Goal: Communication & Community: Answer question/provide support

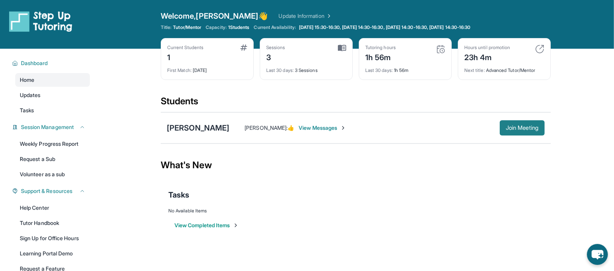
click at [517, 127] on span "Join Meeting" at bounding box center [522, 128] width 33 height 5
click at [377, 126] on span "View Messages" at bounding box center [388, 128] width 48 height 8
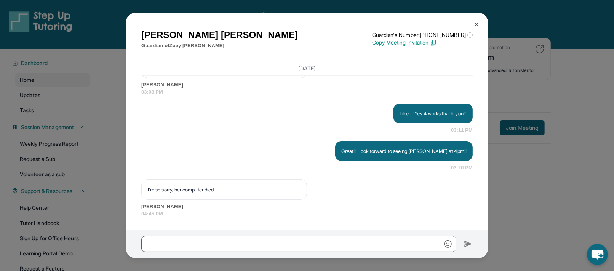
scroll to position [1, 0]
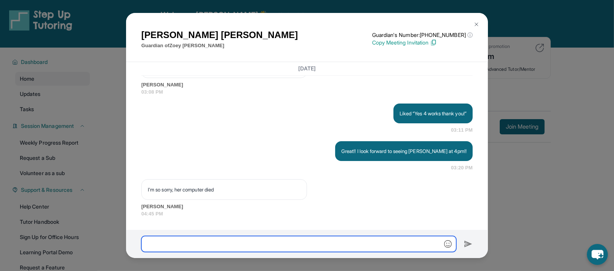
click at [338, 245] on input "text" at bounding box center [298, 244] width 315 height 16
type input "**********"
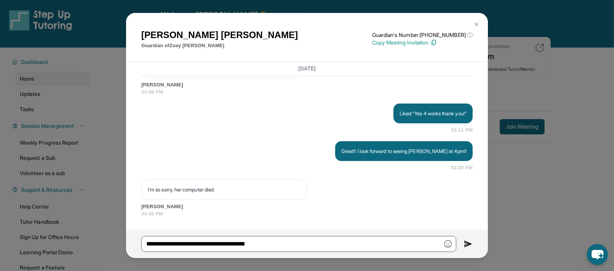
click at [467, 245] on img at bounding box center [468, 244] width 9 height 9
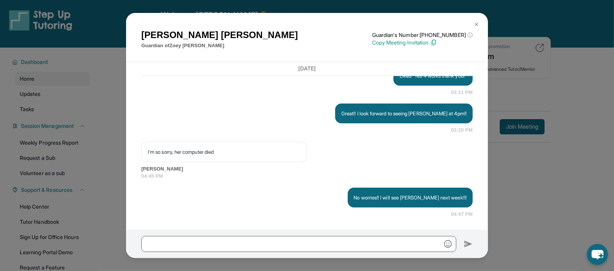
scroll to position [4302, 0]
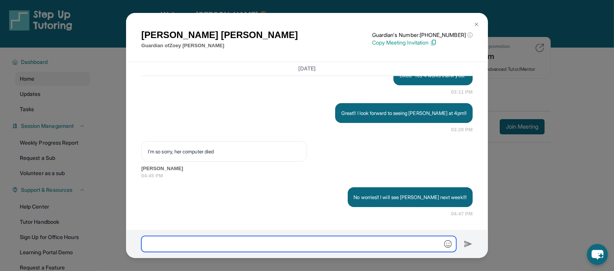
click at [334, 246] on input "text" at bounding box center [298, 244] width 315 height 16
type input "**********"
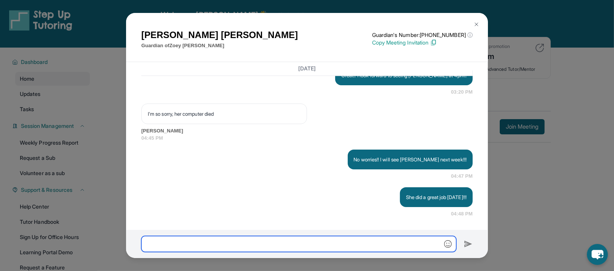
scroll to position [4340, 0]
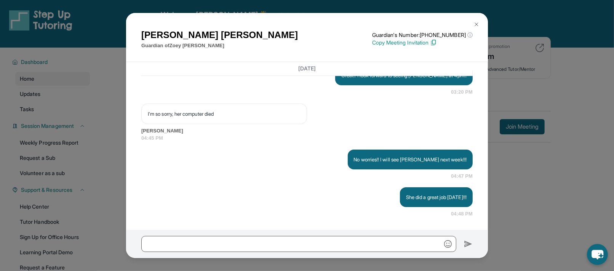
click at [399, 223] on div "August 15, 2025 <p>**New Step Up Tutoring Match Chat**: Hi Elvia! This is the s…" at bounding box center [307, 146] width 362 height 168
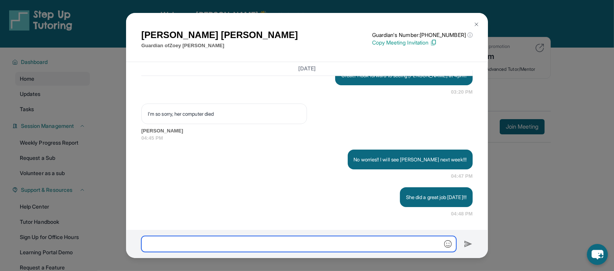
click at [388, 243] on input "text" at bounding box center [298, 244] width 315 height 16
type input "*"
click at [357, 246] on input "text" at bounding box center [298, 244] width 315 height 16
type input "*"
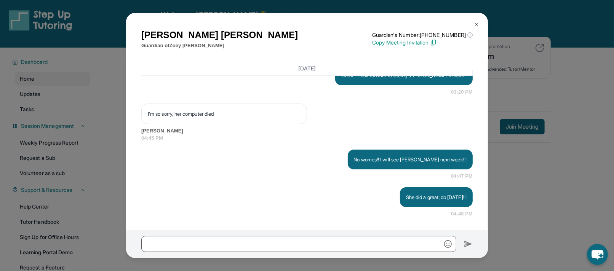
click at [480, 23] on img at bounding box center [477, 24] width 6 height 6
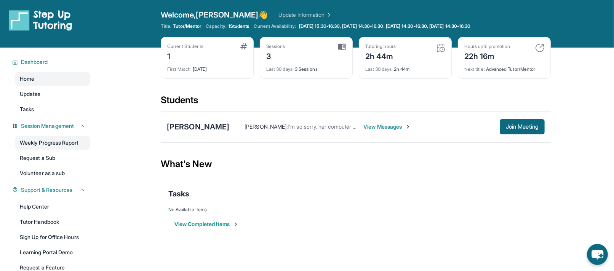
click at [59, 141] on link "Weekly Progress Report" at bounding box center [52, 143] width 75 height 14
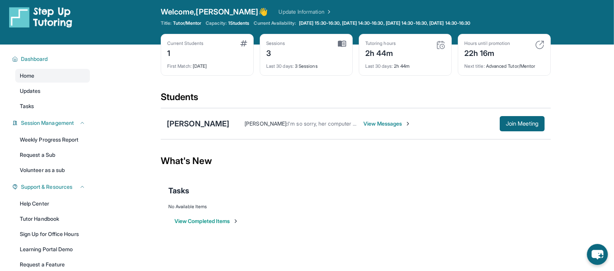
scroll to position [0, 0]
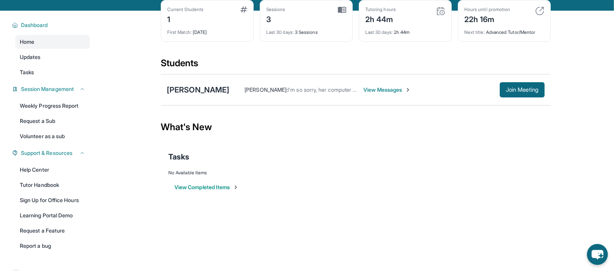
scroll to position [39, 0]
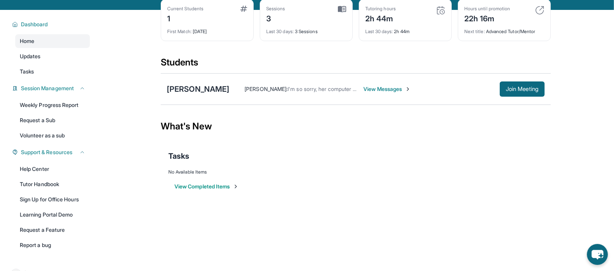
click at [368, 89] on span "View Messages" at bounding box center [388, 89] width 48 height 8
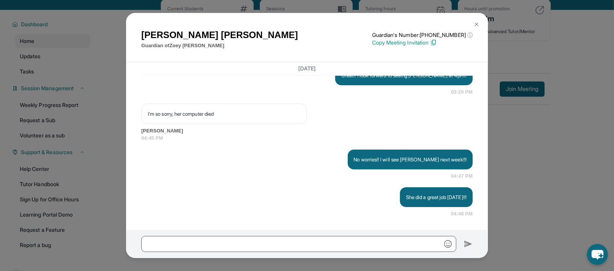
scroll to position [4340, 0]
click at [477, 23] on img at bounding box center [477, 24] width 6 height 6
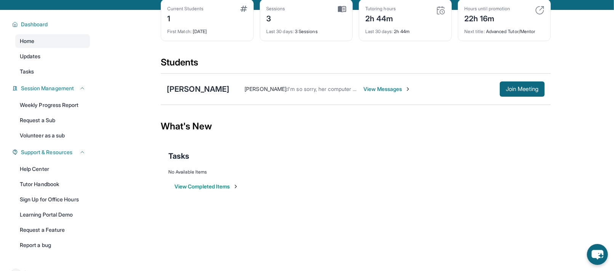
click at [377, 88] on span "View Messages" at bounding box center [388, 89] width 48 height 8
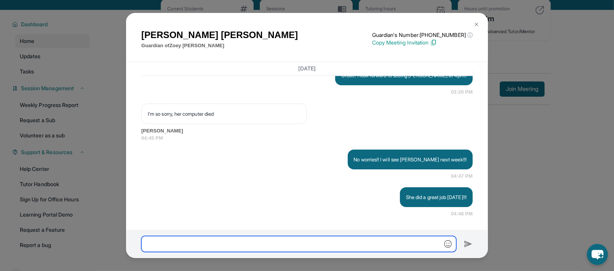
click at [388, 244] on input "text" at bounding box center [298, 244] width 315 height 16
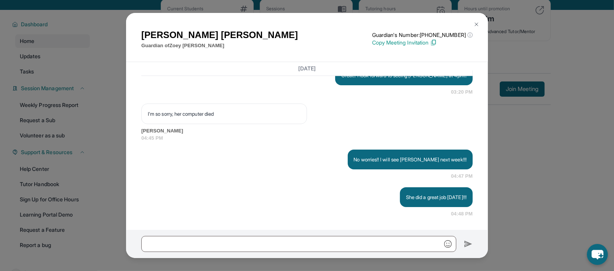
click at [477, 25] on img at bounding box center [477, 24] width 6 height 6
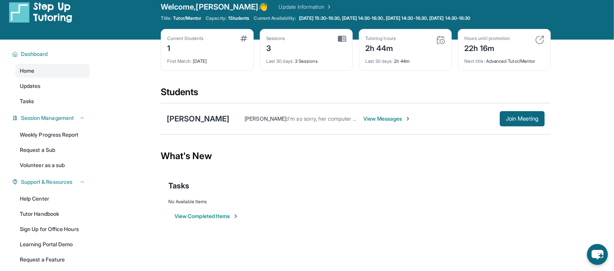
scroll to position [0, 0]
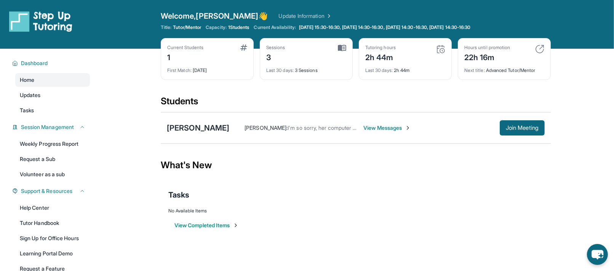
click at [443, 48] on img at bounding box center [440, 49] width 9 height 9
click at [389, 54] on div "2h 44m" at bounding box center [381, 57] width 30 height 12
click at [389, 47] on div "Tutoring hours" at bounding box center [381, 48] width 30 height 6
click at [369, 128] on span "View Messages" at bounding box center [388, 128] width 48 height 8
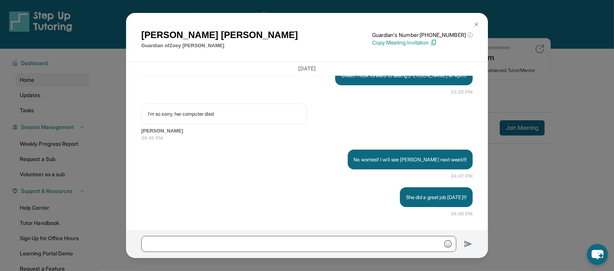
scroll to position [4340, 0]
click at [480, 23] on img at bounding box center [477, 24] width 6 height 6
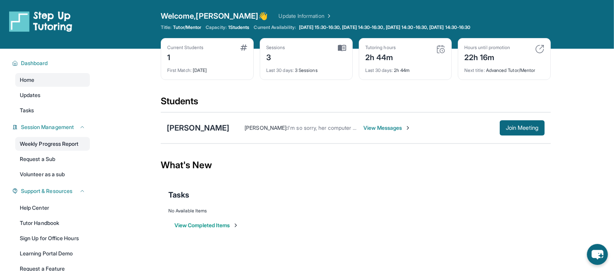
click at [67, 144] on link "Weekly Progress Report" at bounding box center [52, 144] width 75 height 14
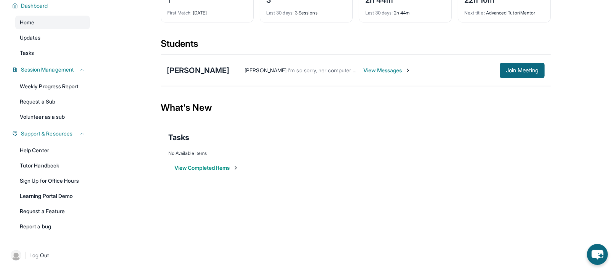
scroll to position [0, 0]
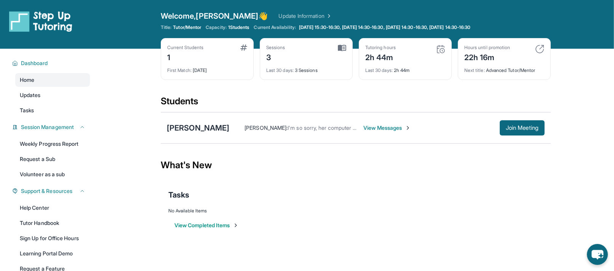
click at [364, 128] on span "View Messages" at bounding box center [388, 128] width 48 height 8
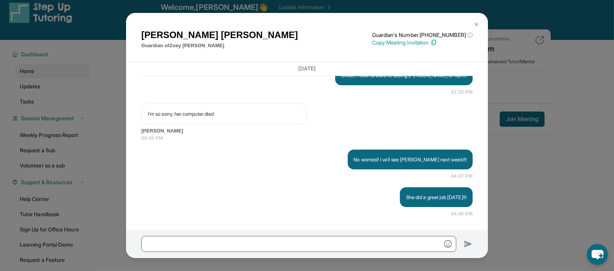
scroll to position [12, 0]
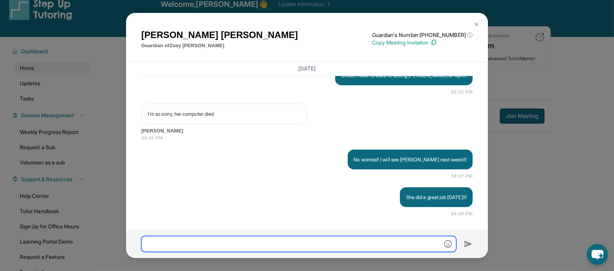
click at [333, 244] on input "text" at bounding box center [298, 244] width 315 height 16
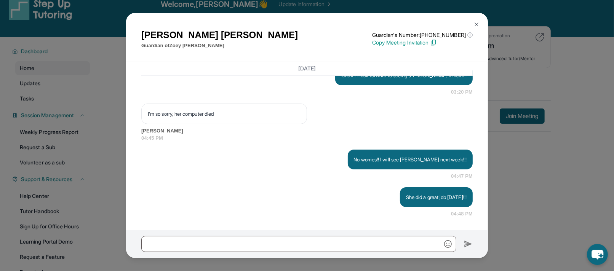
click at [477, 24] on img at bounding box center [477, 24] width 6 height 6
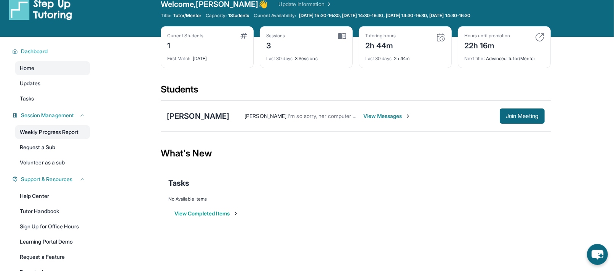
click at [66, 132] on link "Weekly Progress Report" at bounding box center [52, 132] width 75 height 14
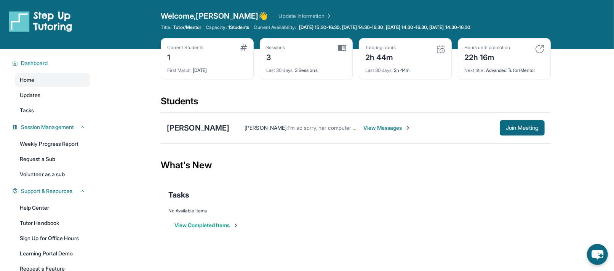
scroll to position [0, 0]
click at [425, 122] on div "Elvia Davila : I'm so sorry, her computer died View Messages Join Meeting" at bounding box center [387, 127] width 316 height 15
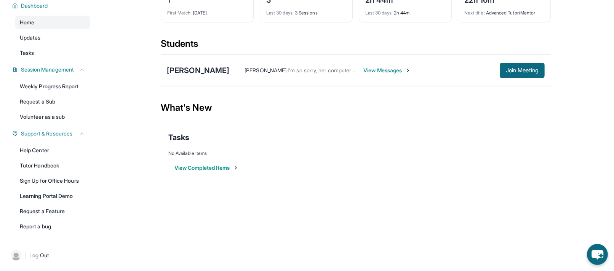
scroll to position [27, 0]
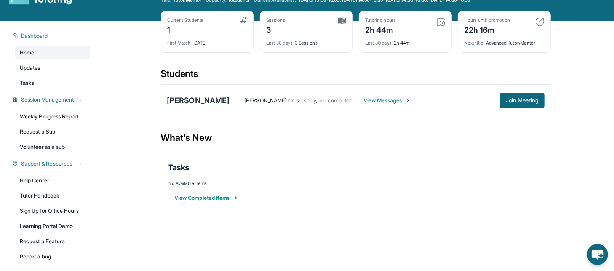
click at [345, 19] on img at bounding box center [342, 20] width 8 height 7
click at [443, 20] on img at bounding box center [440, 21] width 9 height 9
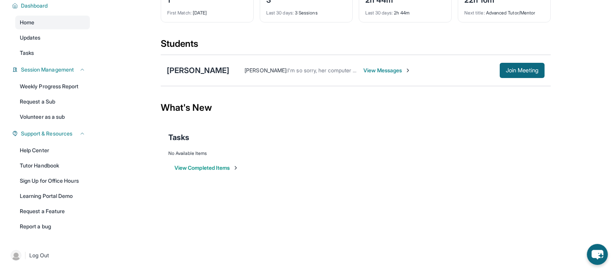
scroll to position [0, 0]
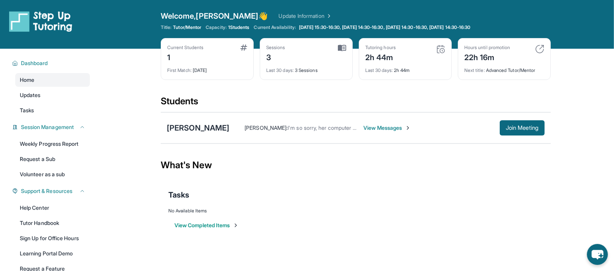
click at [279, 17] on link "Update Information" at bounding box center [305, 16] width 53 height 8
click at [69, 143] on link "Weekly Progress Report" at bounding box center [52, 144] width 75 height 14
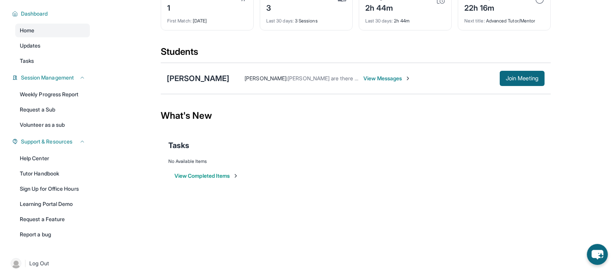
scroll to position [64, 0]
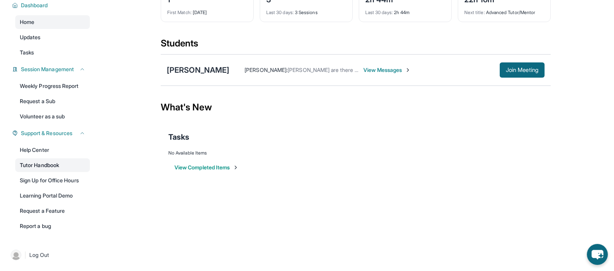
click at [46, 165] on link "Tutor Handbook" at bounding box center [52, 166] width 75 height 14
